Goal: Find specific page/section

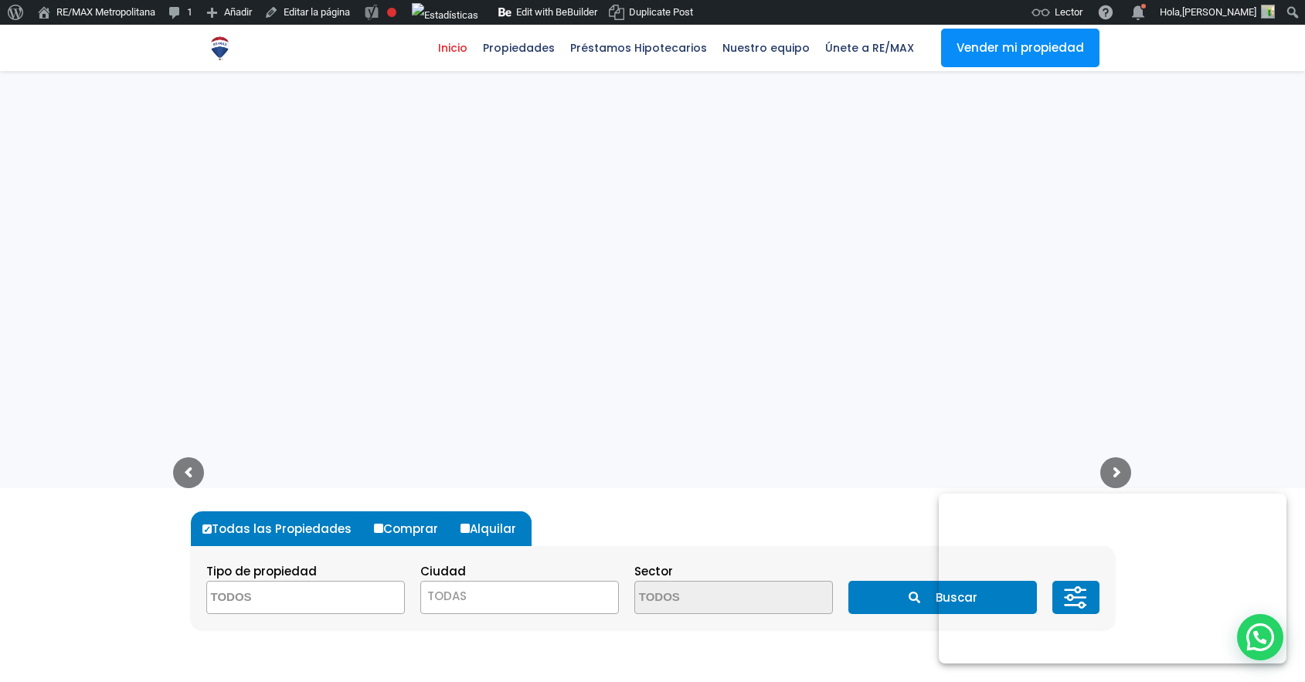
select select
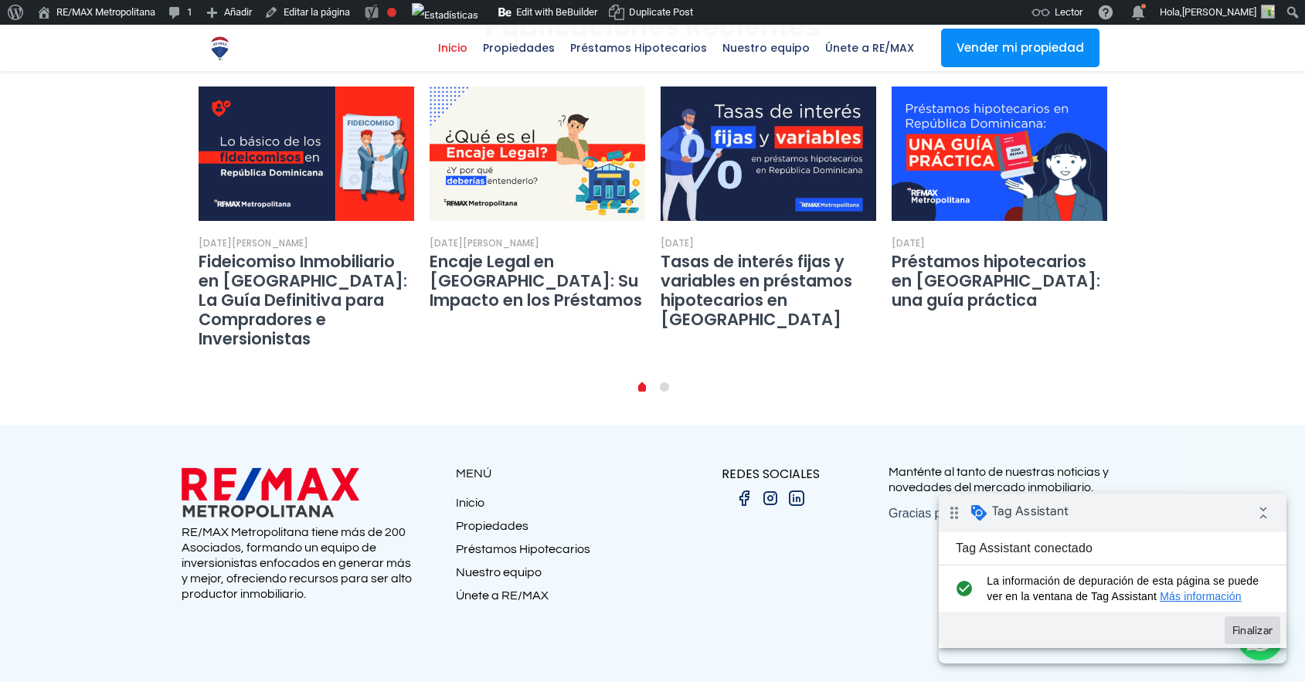
click at [1256, 642] on button "Finalizar" at bounding box center [1253, 631] width 56 height 28
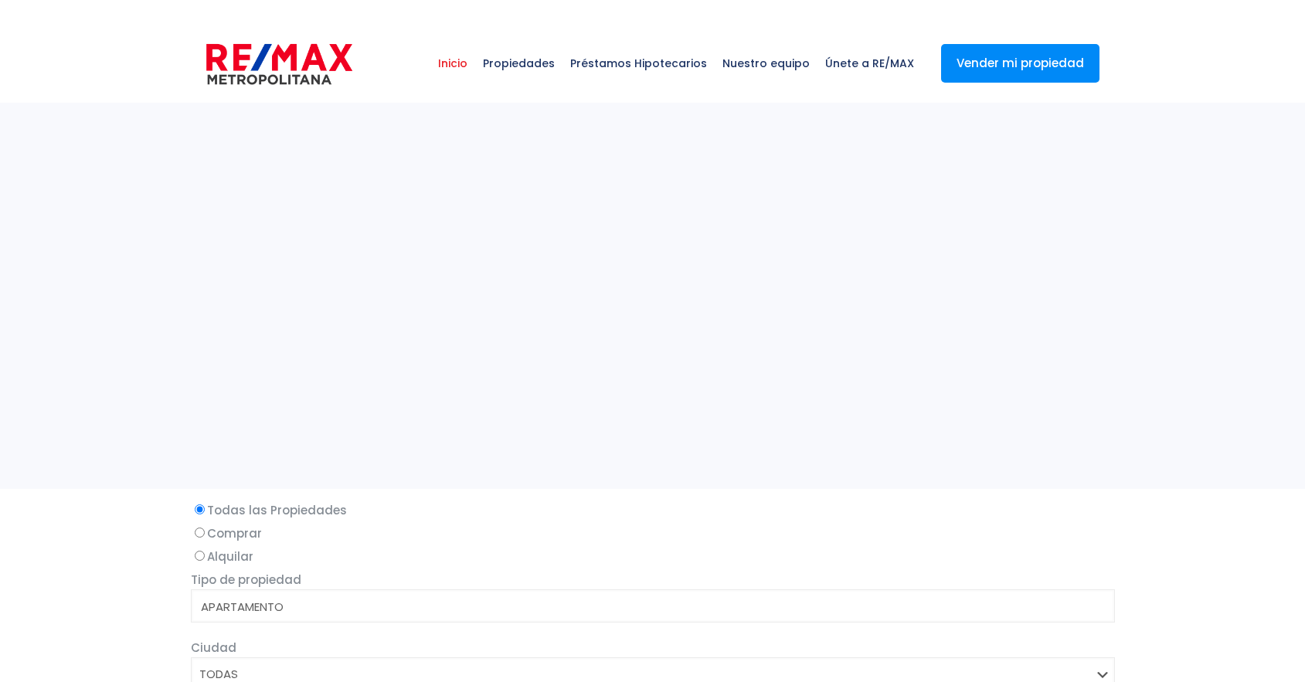
select select
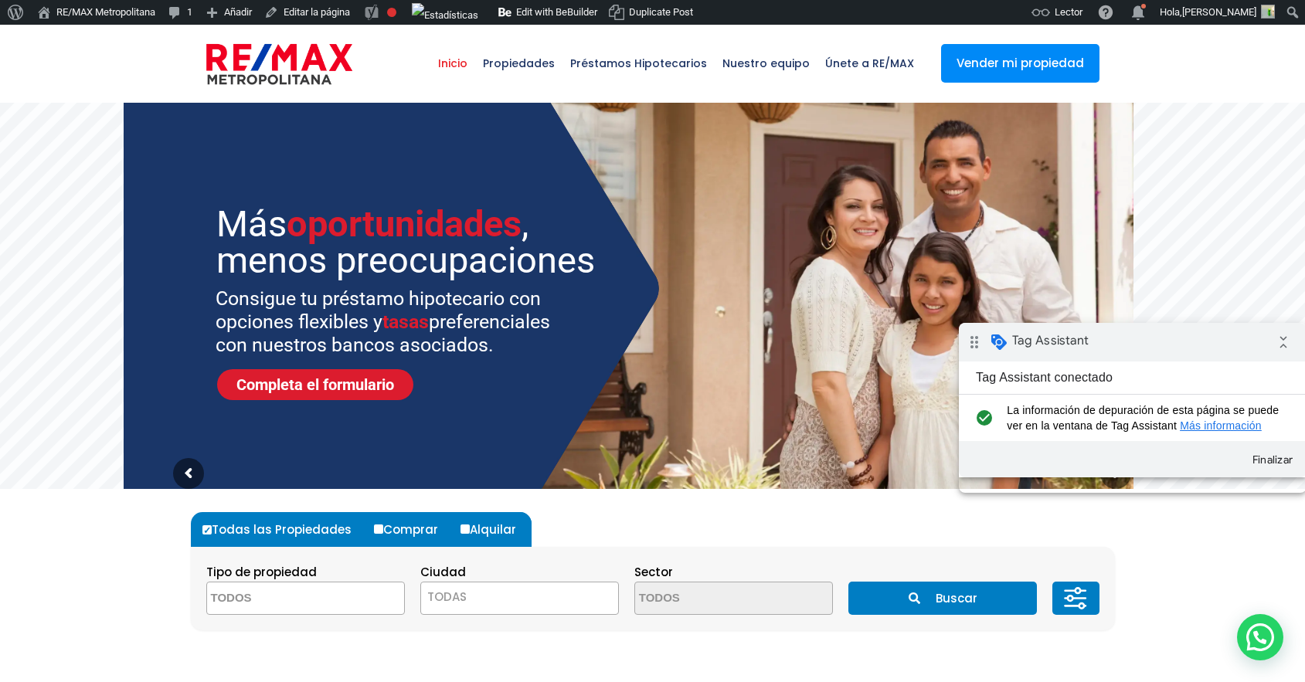
click at [1236, 327] on html "drag_indicator Tag Assistant collapse_all Tag Assistant conectado check_circle …" at bounding box center [1133, 408] width 348 height 170
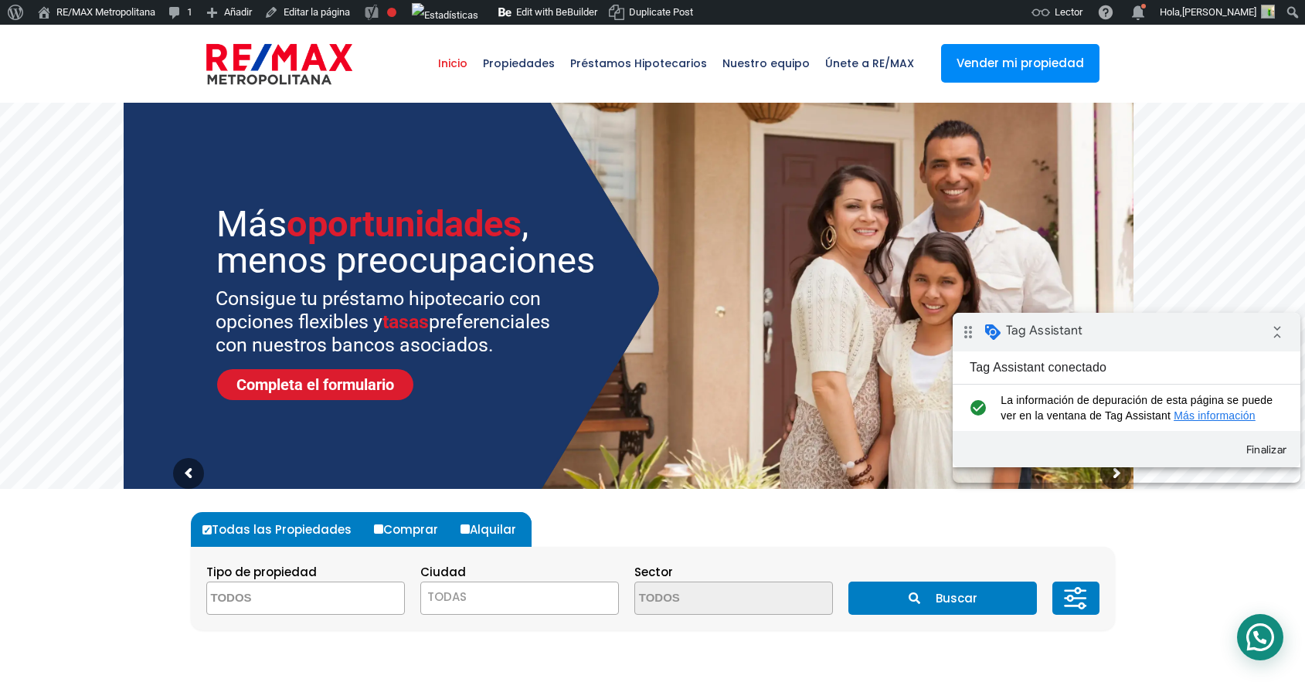
click at [1257, 633] on div at bounding box center [1260, 637] width 46 height 46
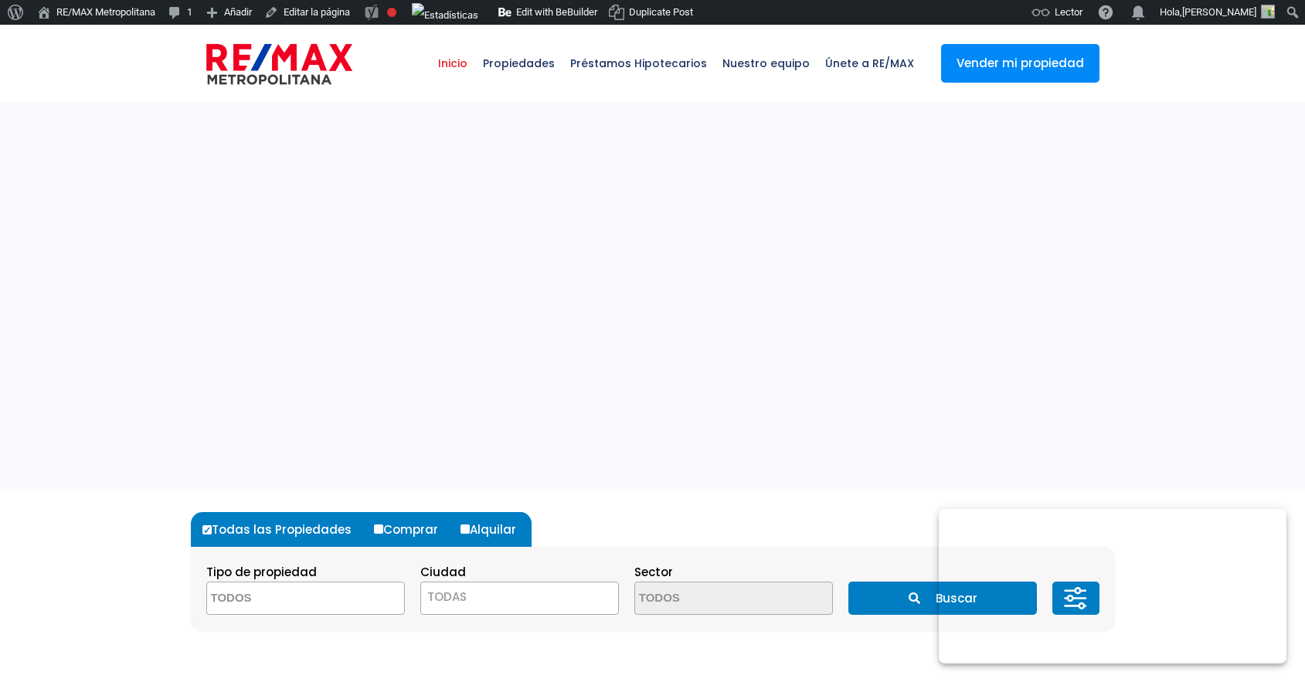
select select
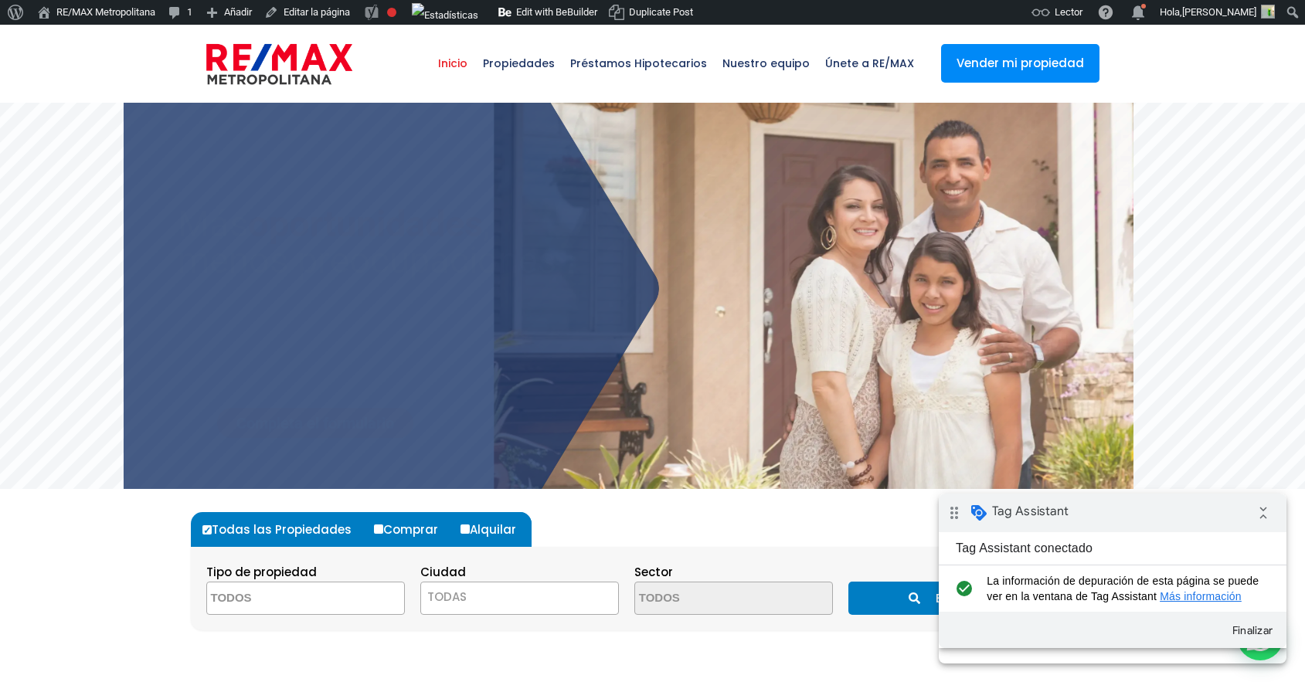
drag, startPoint x: 1186, startPoint y: 506, endPoint x: 1187, endPoint y: 527, distance: 20.9
click at [1186, 506] on div "drag_indicator Tag Assistant collapse_all" at bounding box center [1113, 513] width 348 height 39
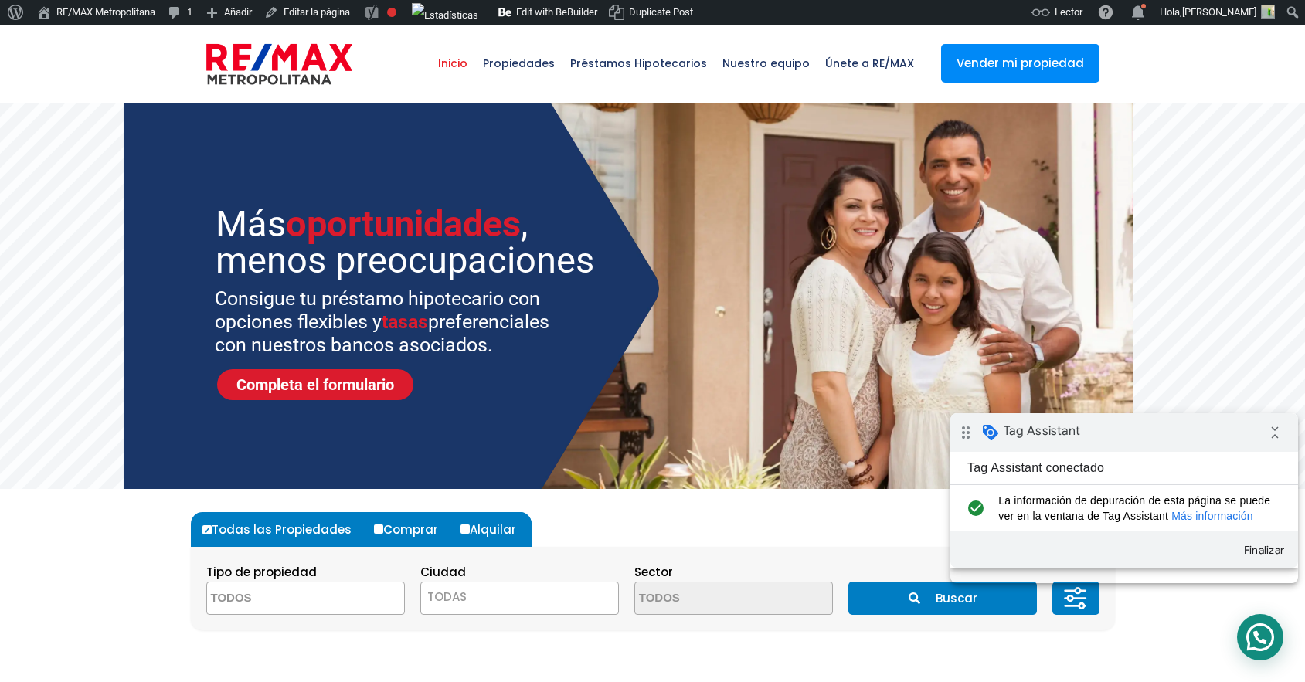
click at [1248, 637] on div at bounding box center [1260, 637] width 46 height 46
click at [1261, 564] on button "Finalizar" at bounding box center [1264, 550] width 56 height 28
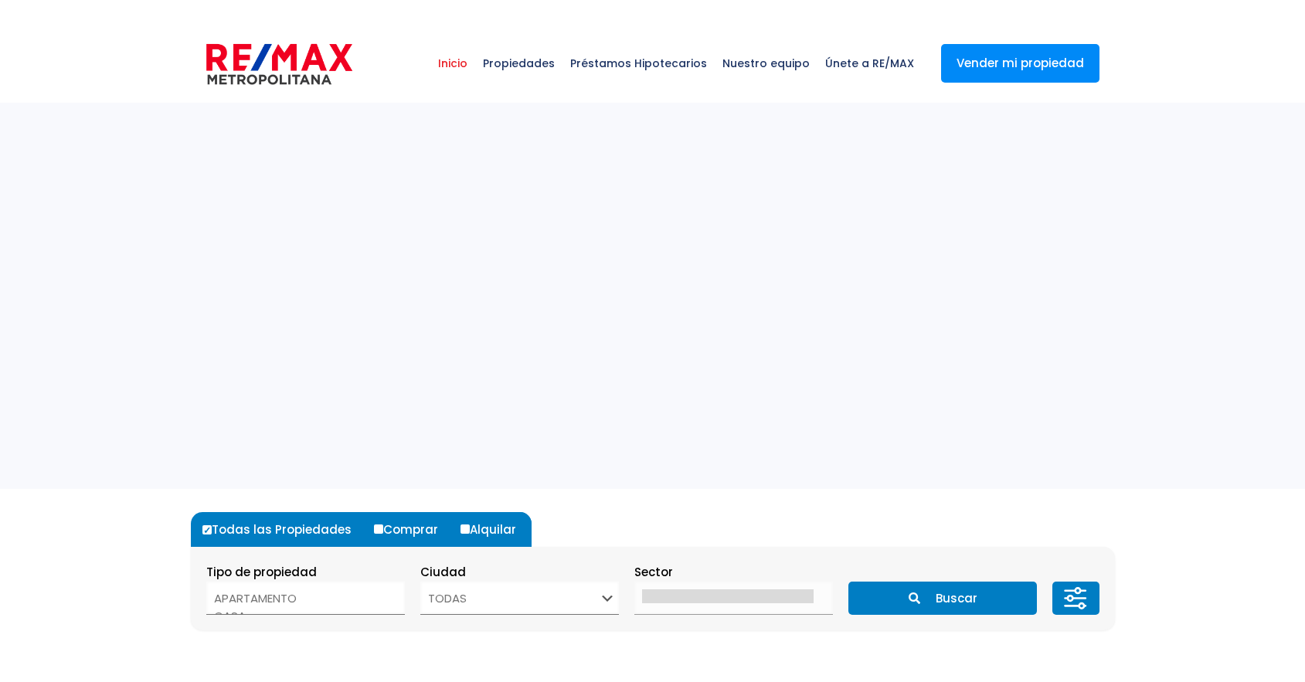
select select
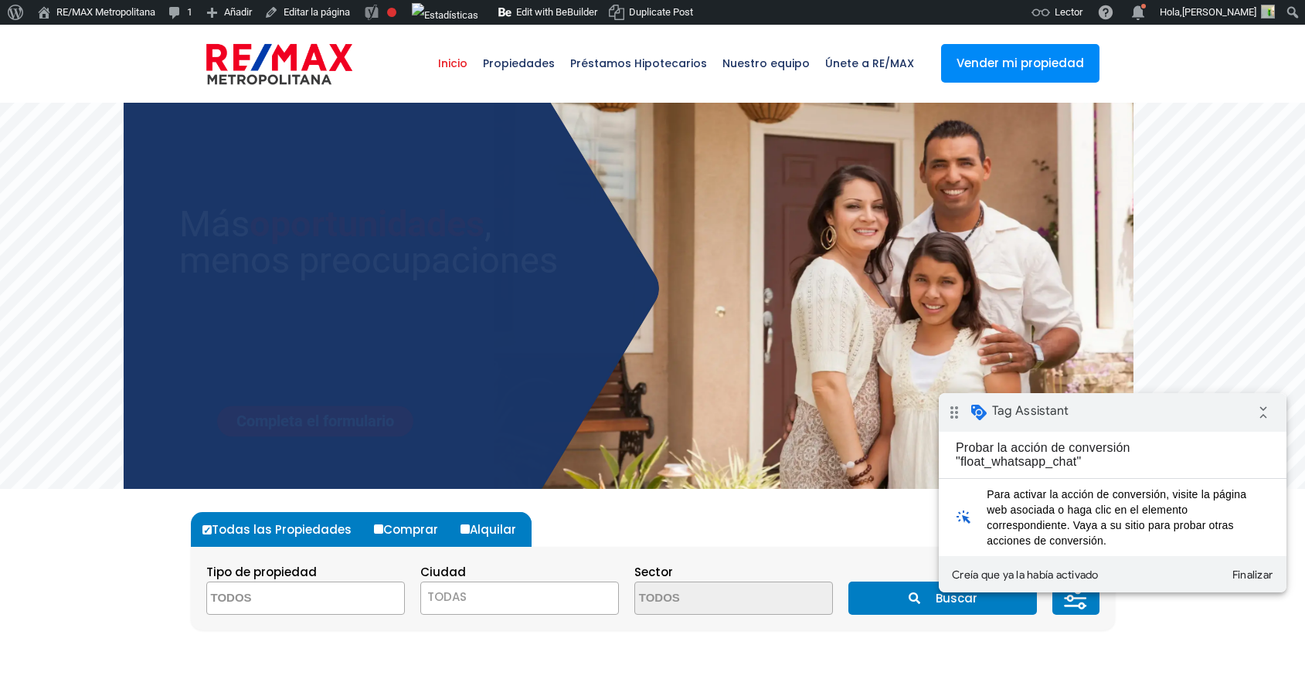
click at [1161, 418] on div "drag_indicator Tag Assistant collapse_all" at bounding box center [1113, 412] width 348 height 39
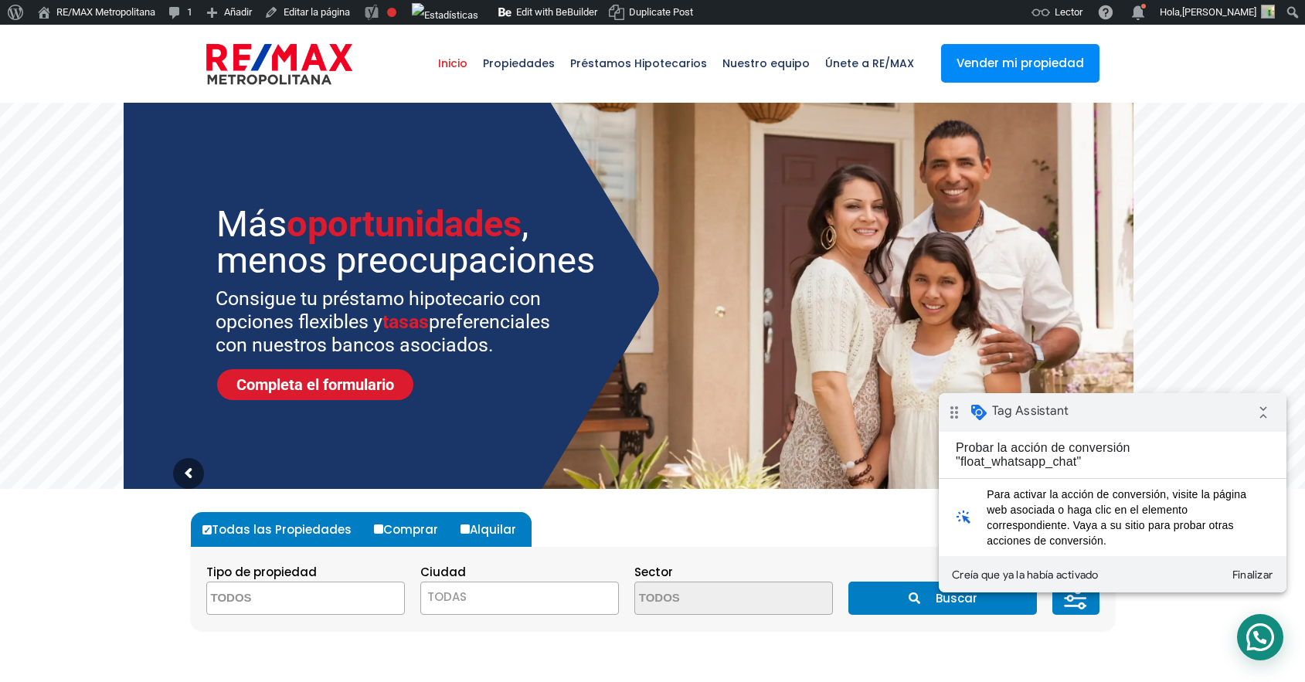
click at [1257, 627] on div at bounding box center [1260, 637] width 46 height 46
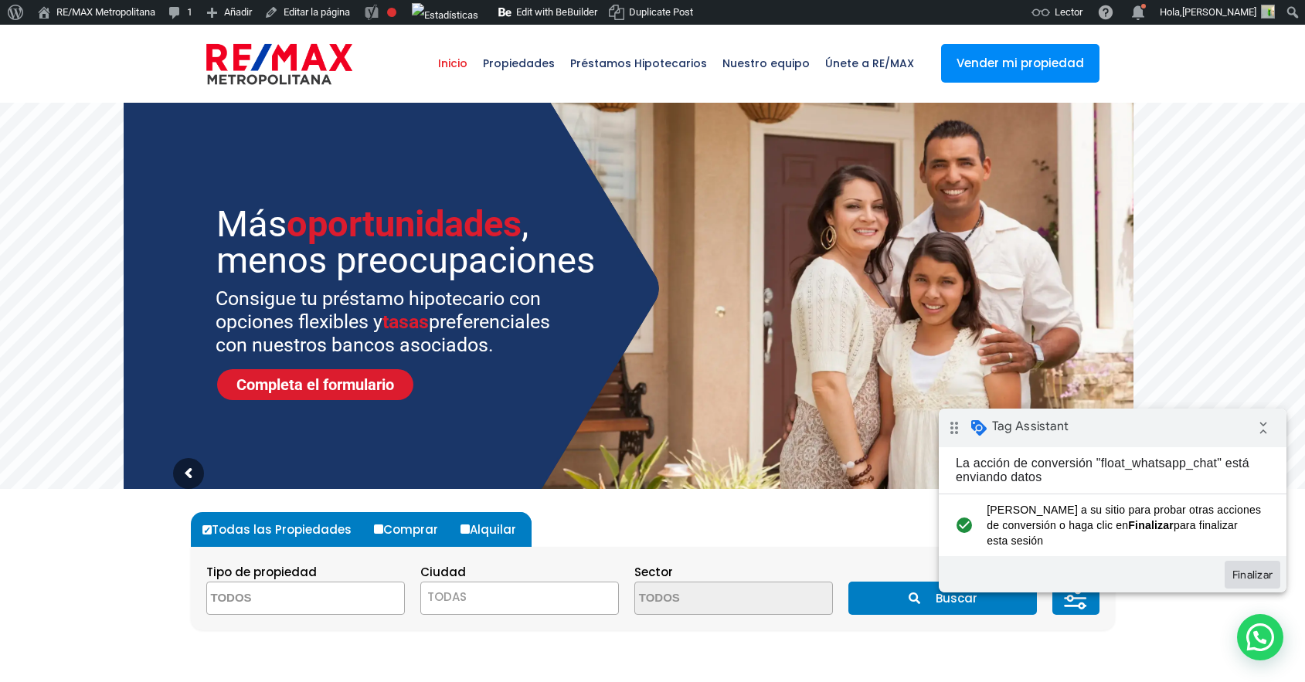
click at [1252, 576] on button "Finalizar" at bounding box center [1253, 575] width 56 height 28
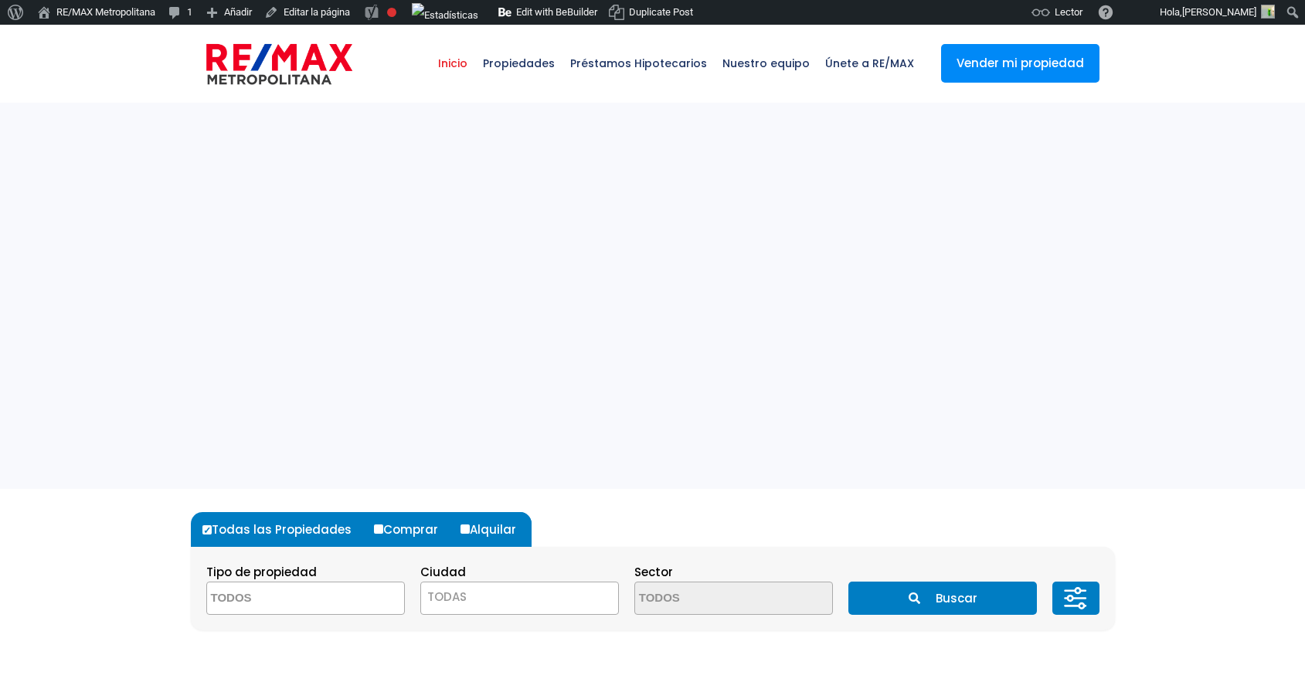
select select
